Goal: Entertainment & Leisure: Consume media (video, audio)

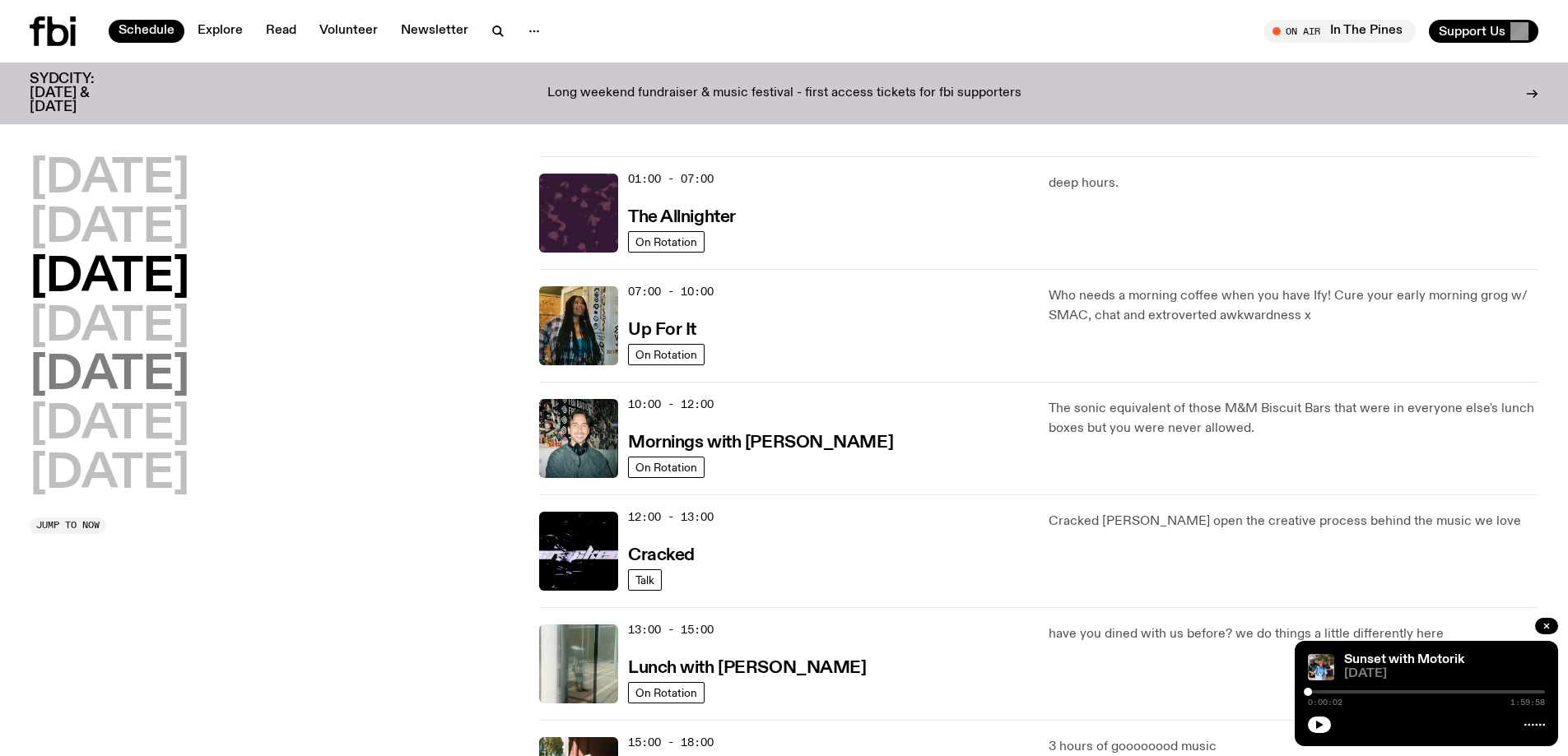
click at [120, 375] on h2 "[DATE]" at bounding box center [109, 375] width 160 height 46
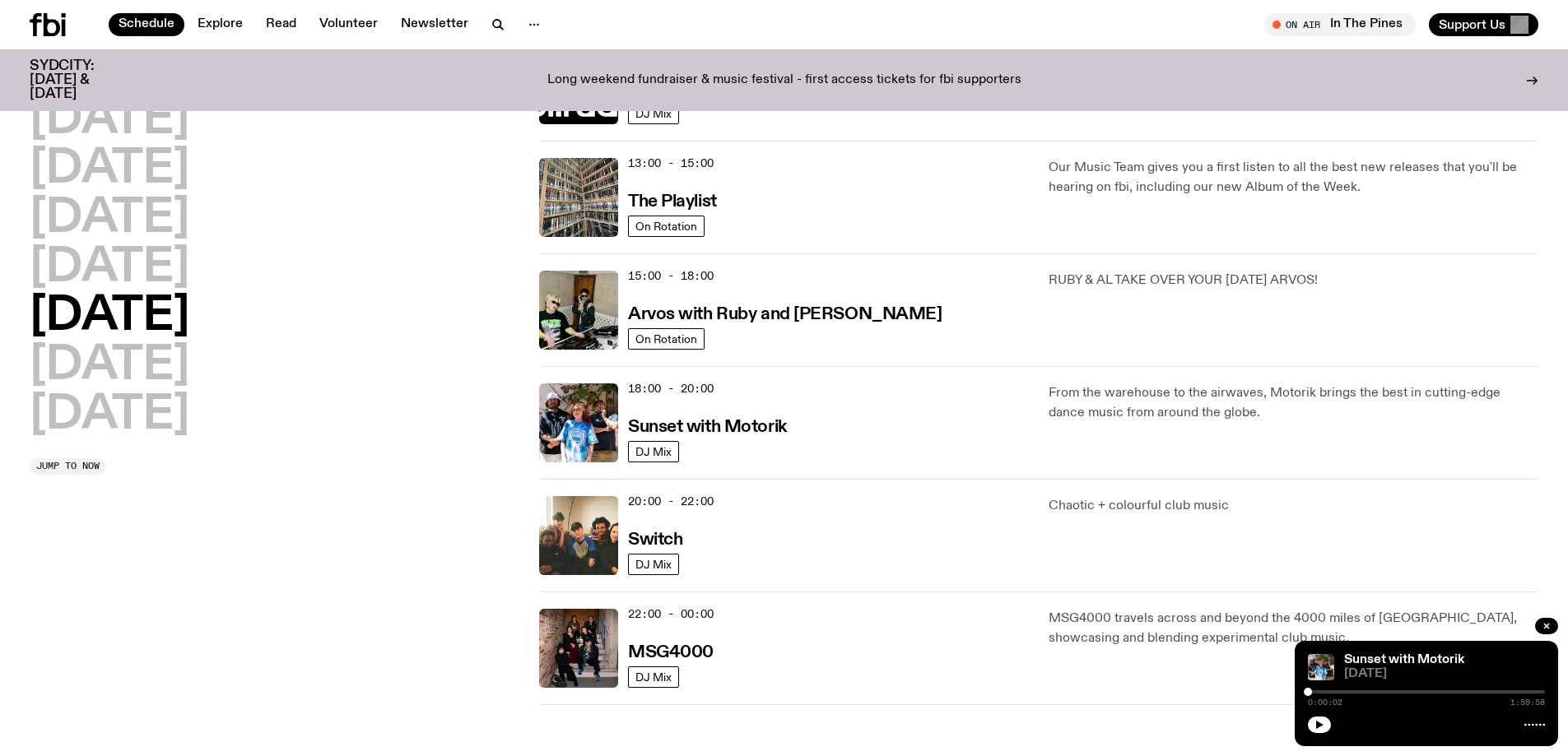
scroll to position [457, 0]
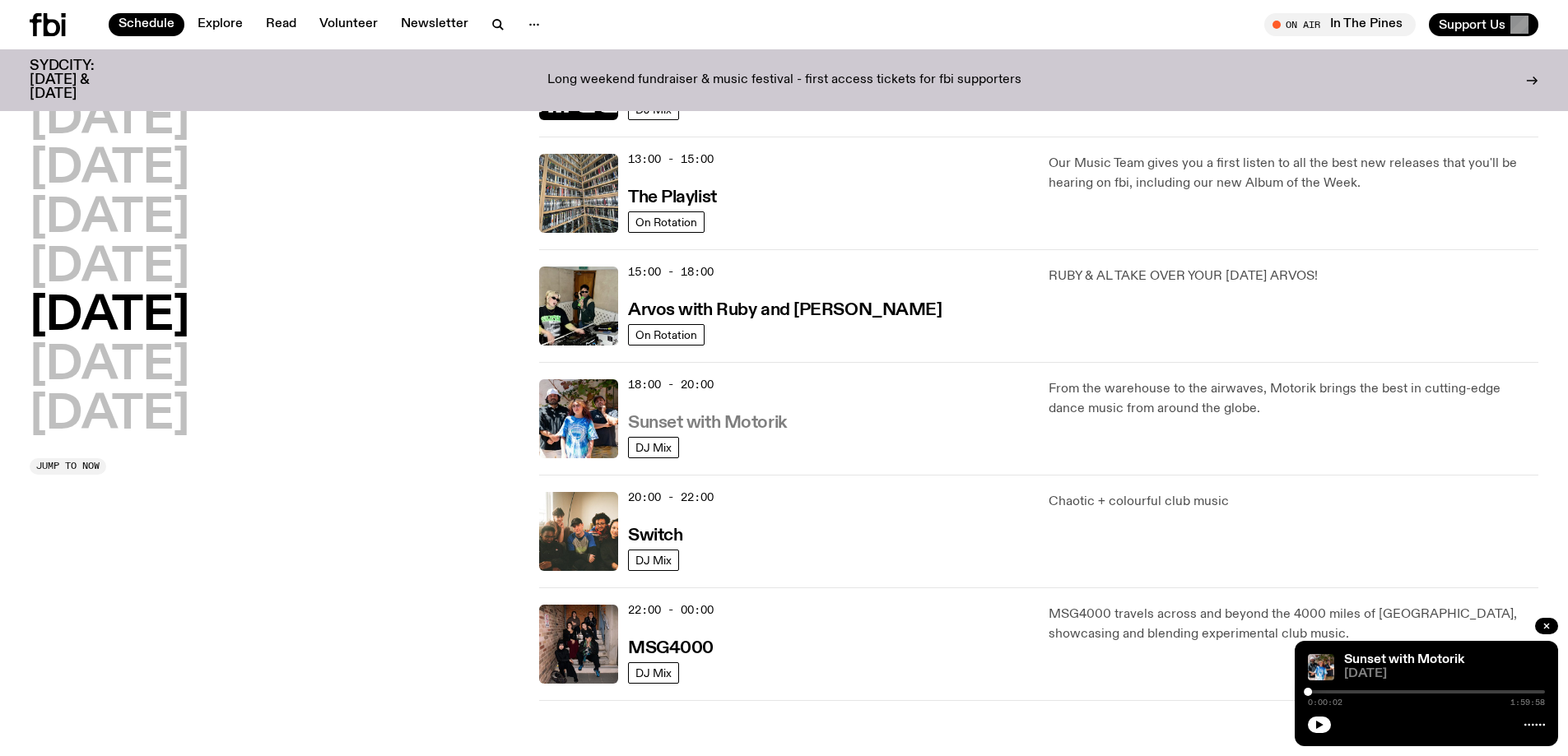
click at [737, 419] on h3 "Sunset with Motorik" at bounding box center [708, 423] width 159 height 17
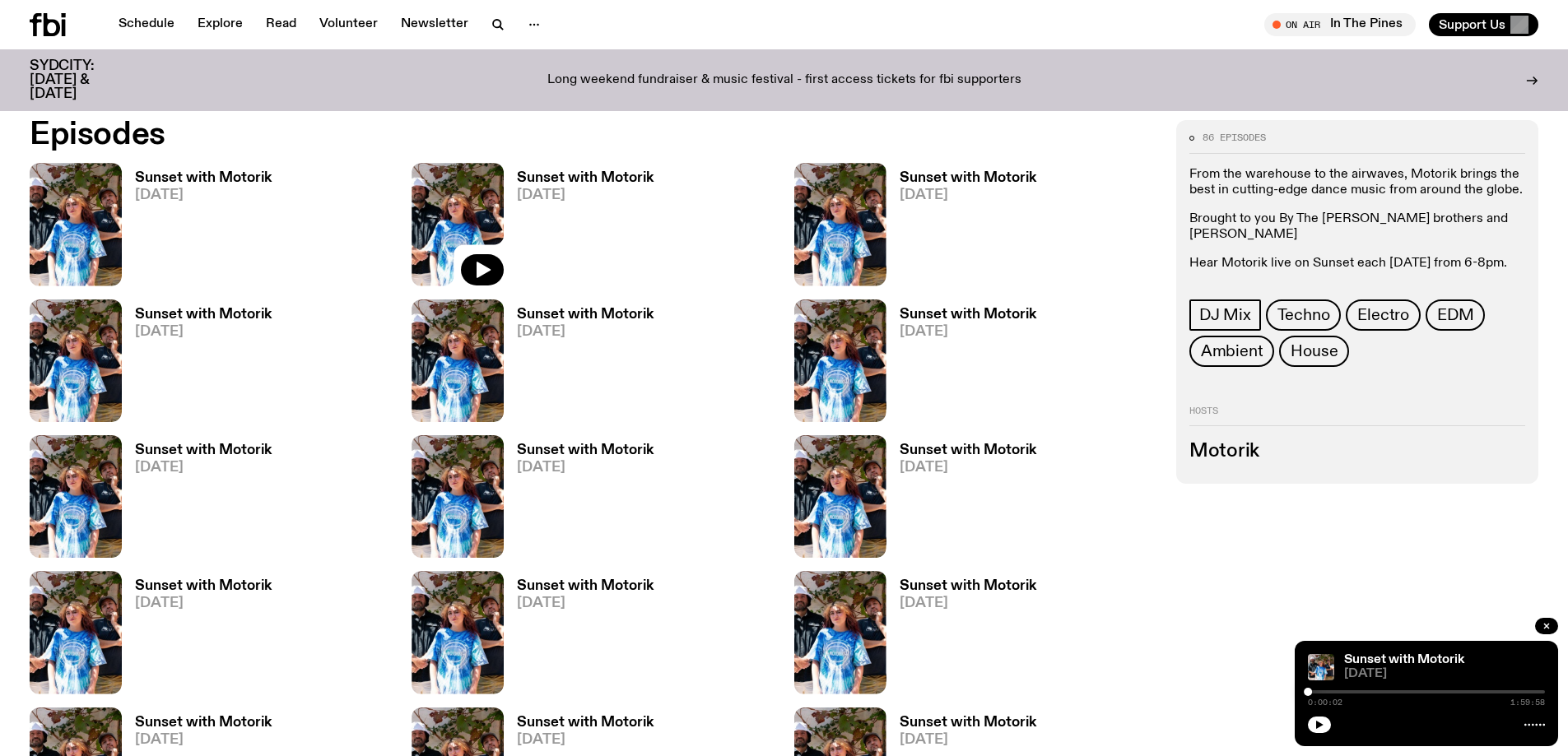
scroll to position [814, 0]
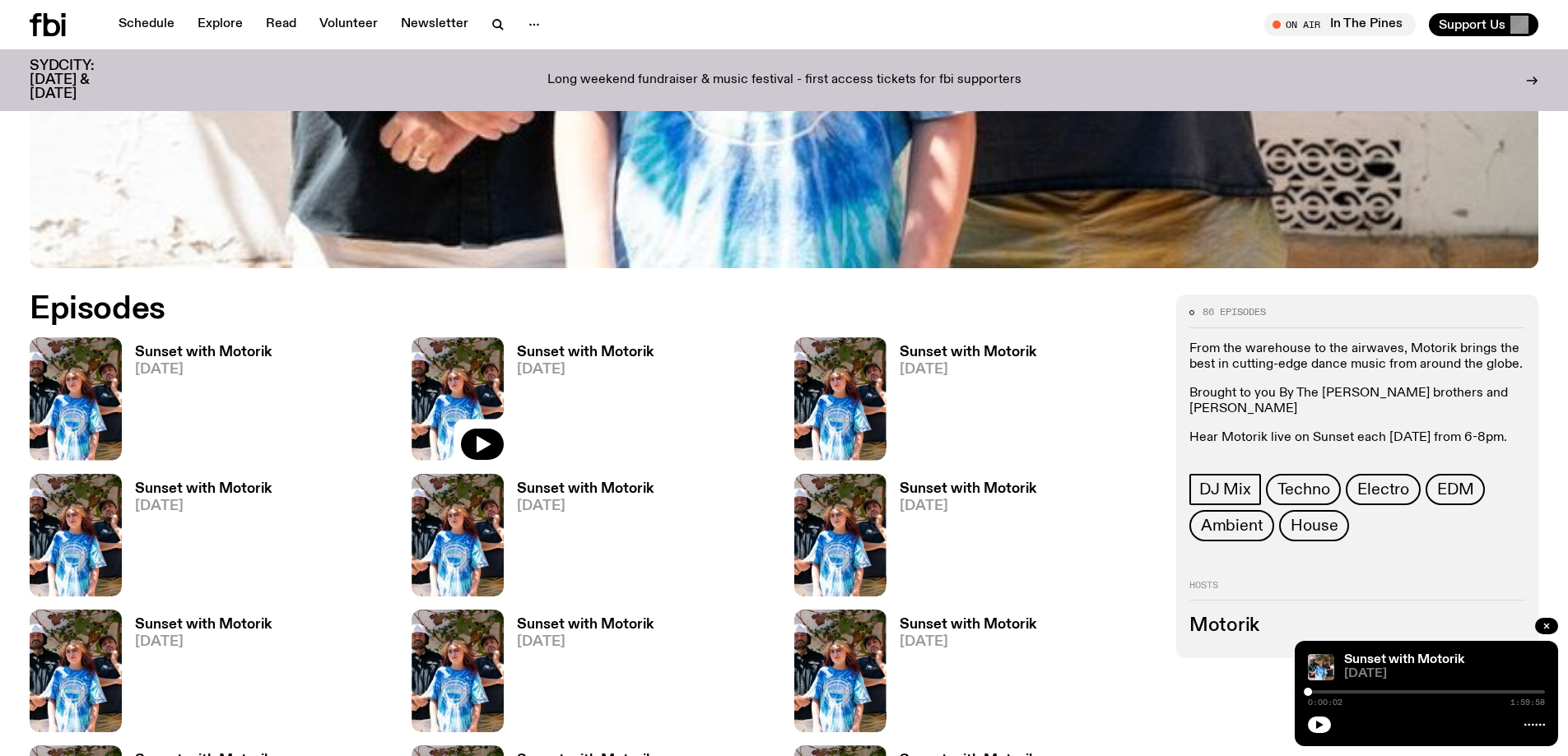
click at [184, 350] on h3 "Sunset with Motorik" at bounding box center [203, 353] width 136 height 14
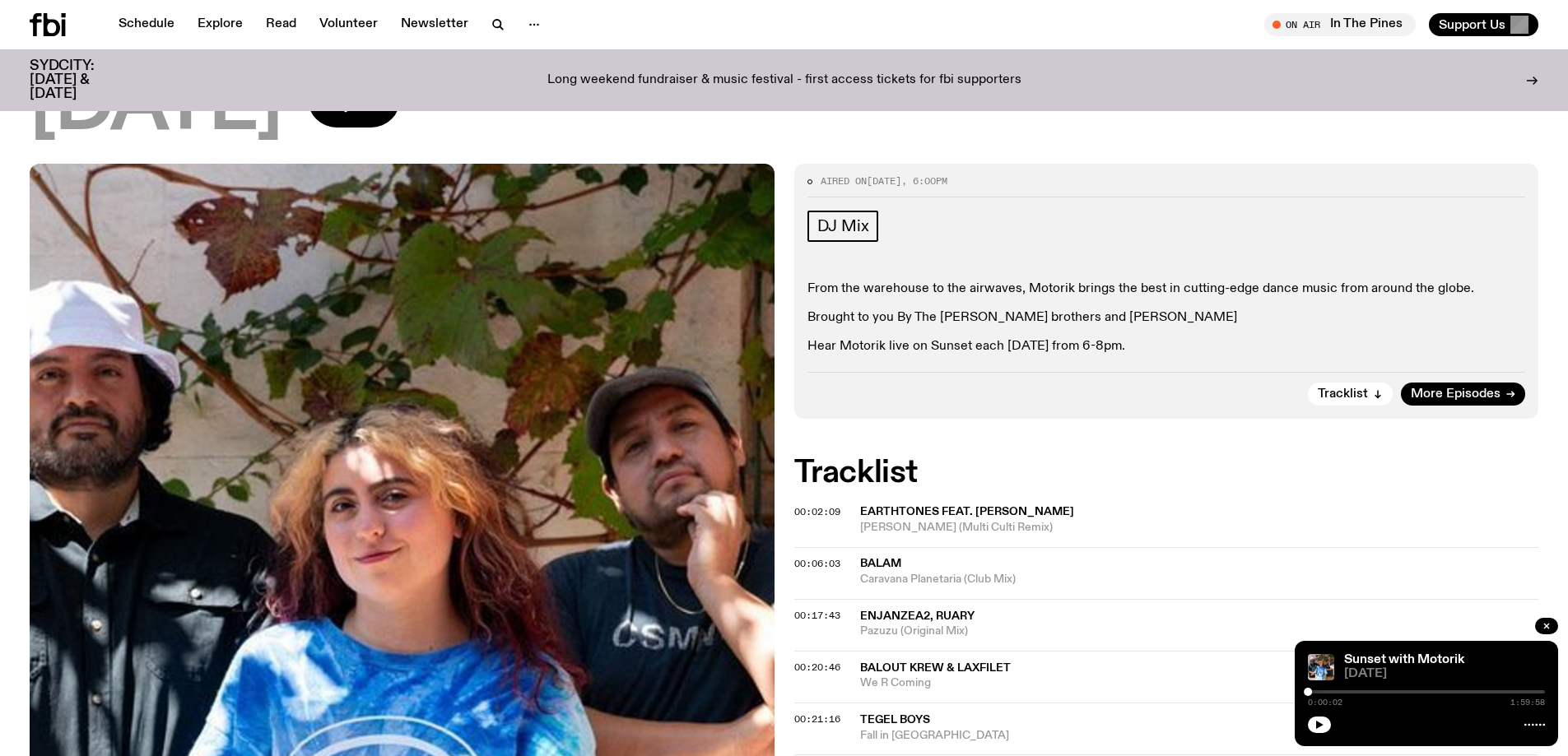
scroll to position [72, 0]
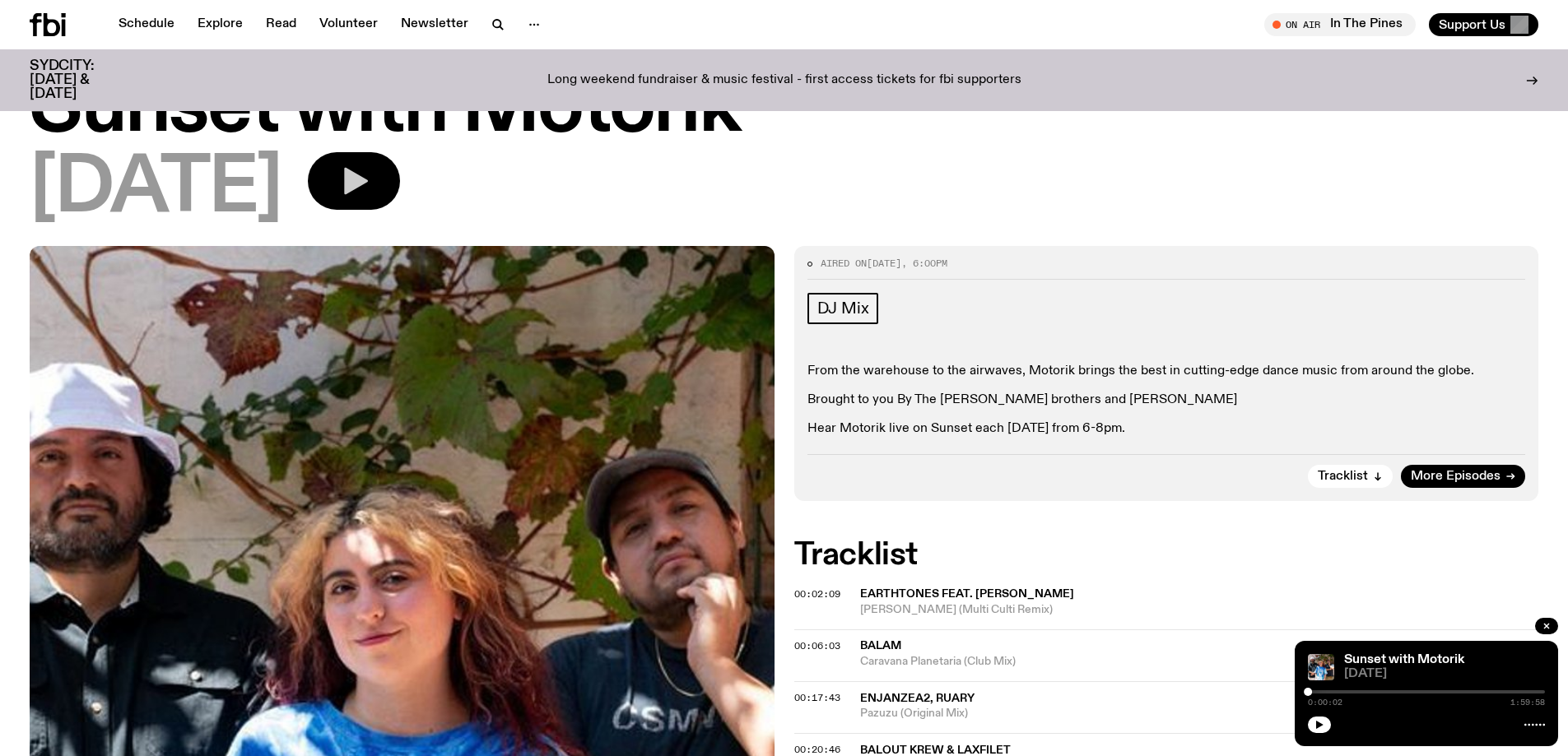
click at [368, 182] on icon "button" at bounding box center [356, 181] width 24 height 27
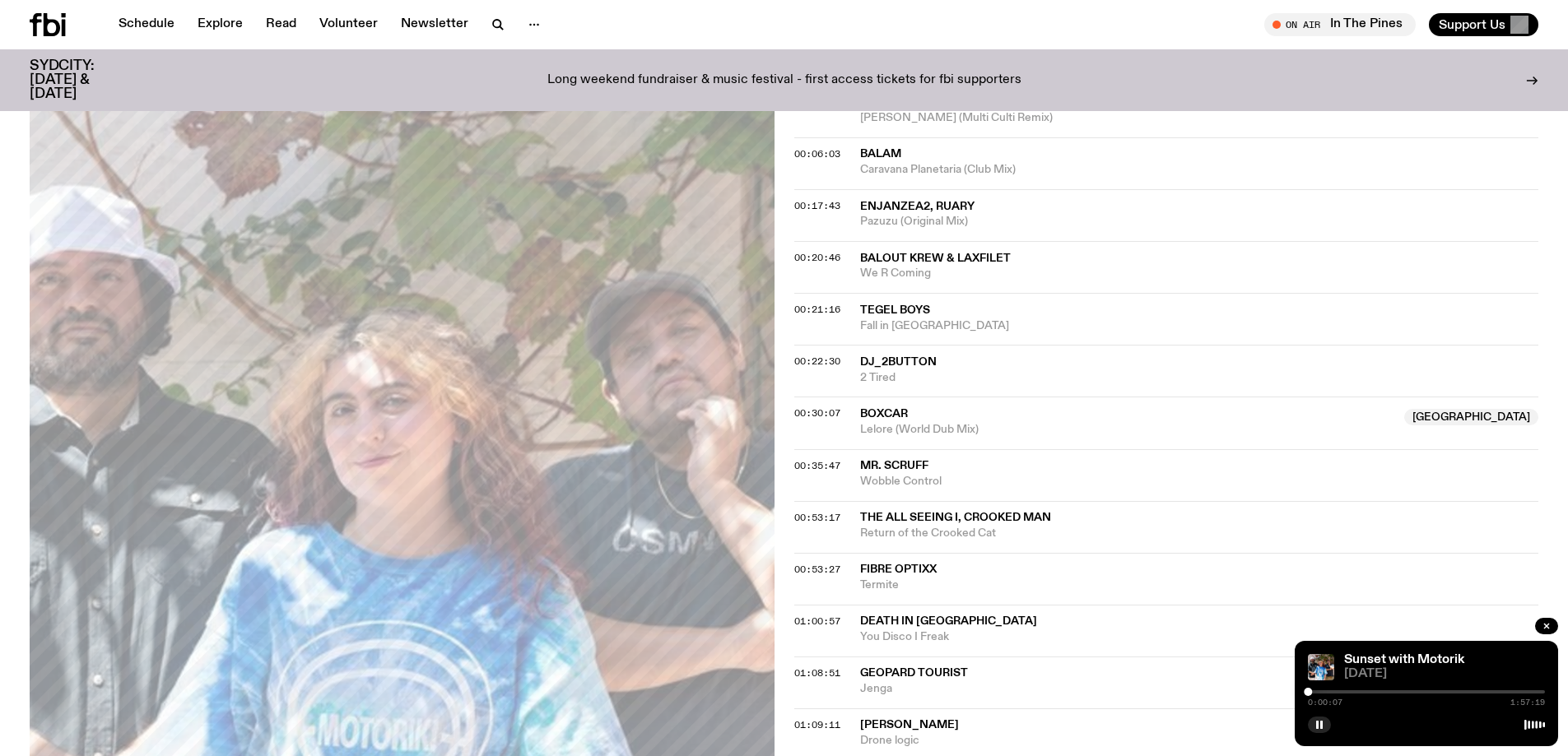
scroll to position [575, 0]
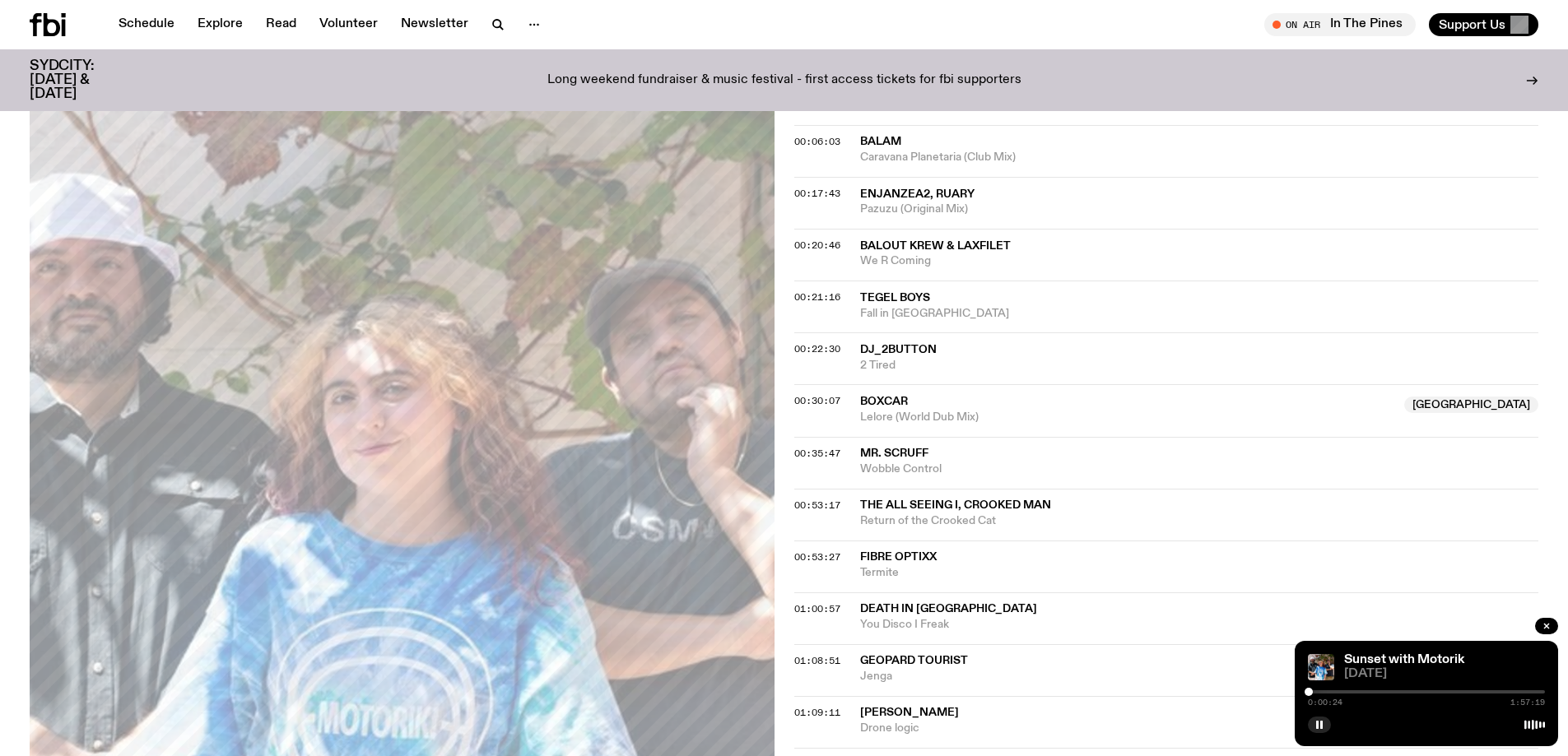
click at [1309, 691] on div at bounding box center [1308, 691] width 8 height 8
click at [1311, 691] on div at bounding box center [1310, 691] width 8 height 8
click at [1308, 691] on div at bounding box center [1307, 691] width 8 height 8
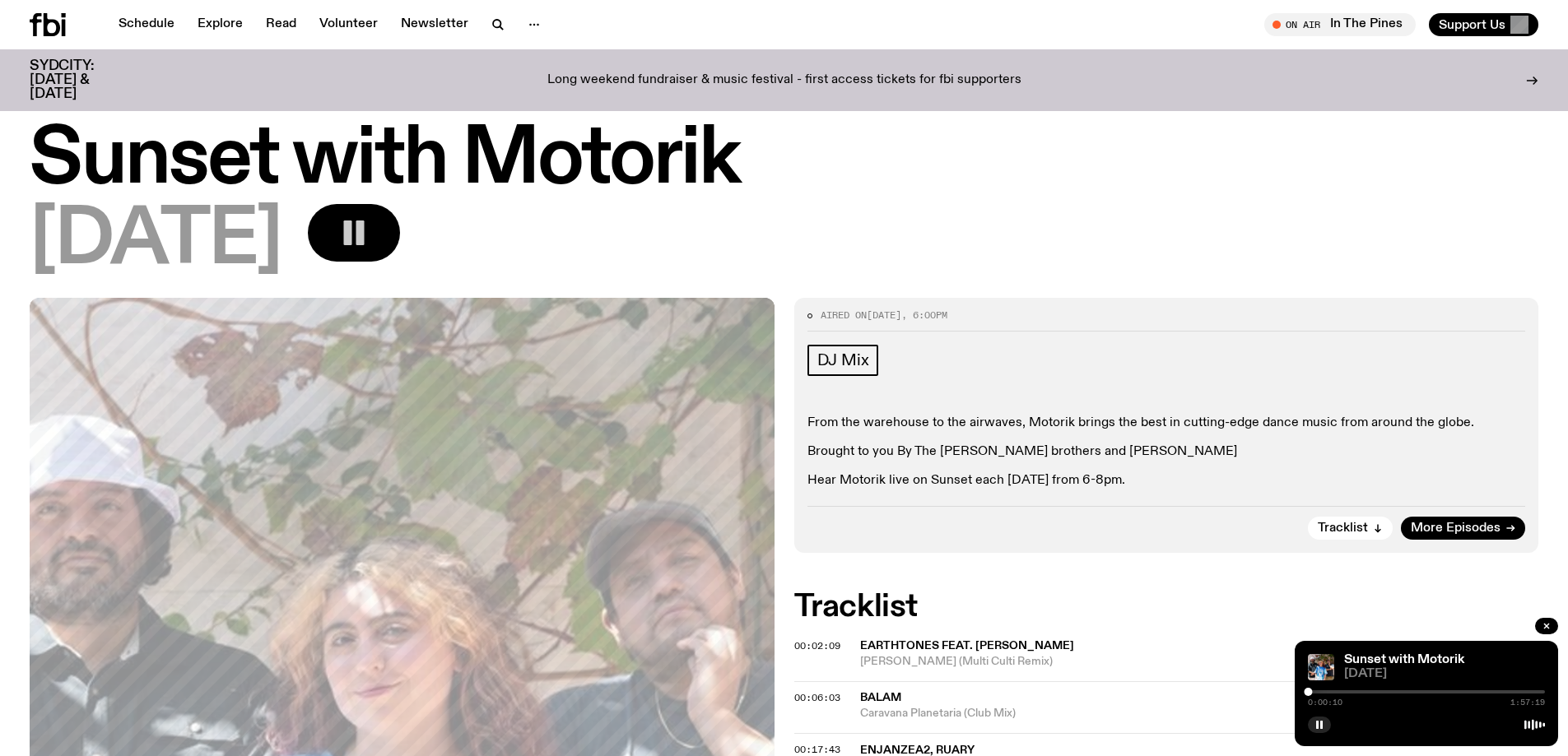
scroll to position [0, 0]
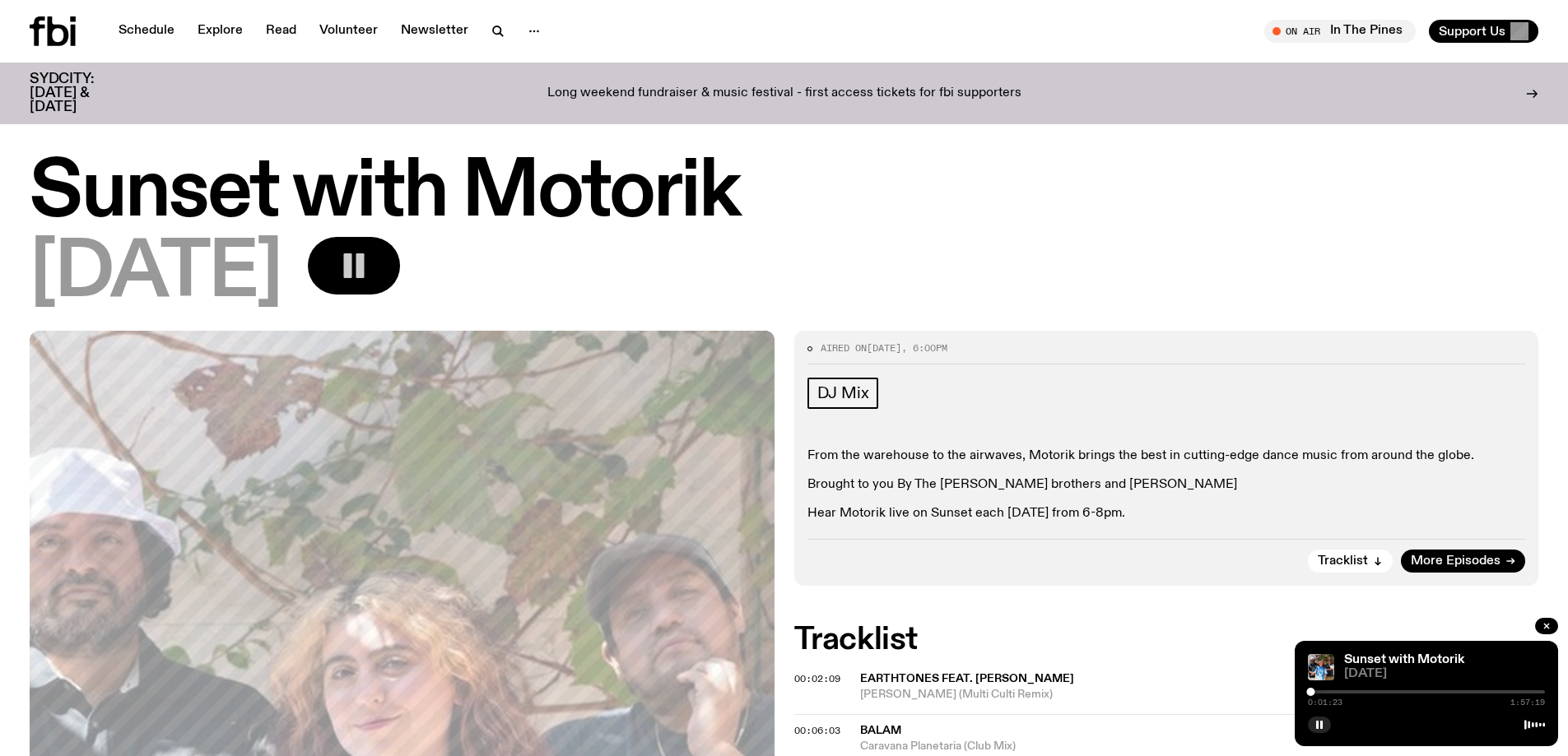
click at [1116, 679] on span "Earthtones feat. [PERSON_NAME]" at bounding box center [1198, 679] width 679 height 16
click at [352, 255] on rect "button" at bounding box center [348, 265] width 8 height 24
